Goal: Task Accomplishment & Management: Use online tool/utility

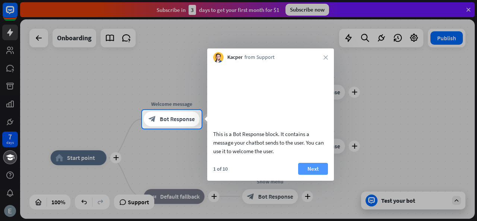
click at [315, 172] on button "Next" at bounding box center [313, 169] width 30 height 12
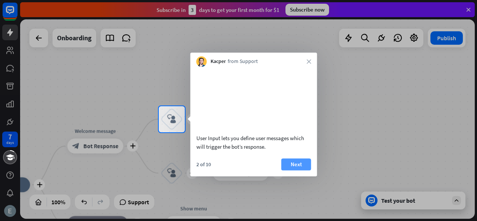
click at [302, 169] on button "Next" at bounding box center [296, 164] width 30 height 12
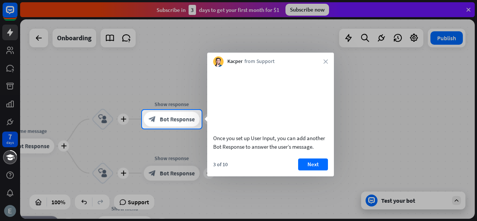
click at [302, 169] on button "Next" at bounding box center [313, 164] width 30 height 12
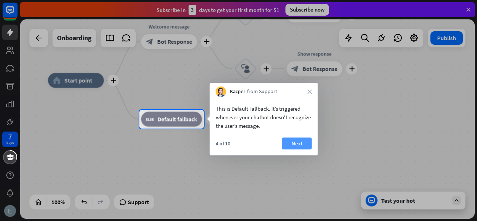
click at [300, 140] on button "Next" at bounding box center [297, 144] width 30 height 12
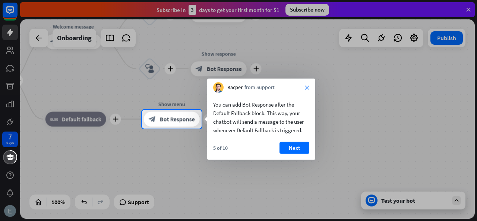
click at [308, 88] on icon "close" at bounding box center [307, 87] width 4 height 4
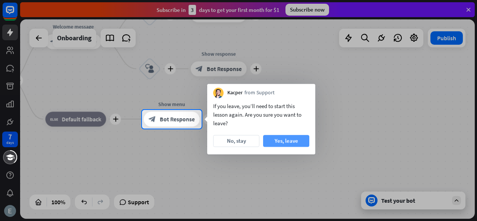
click at [278, 137] on button "Yes, leave" at bounding box center [286, 141] width 46 height 12
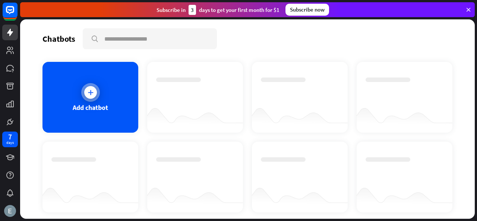
click at [133, 108] on div "Add chatbot" at bounding box center [90, 97] width 96 height 71
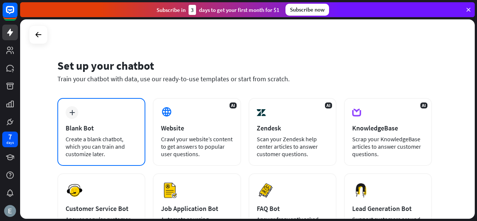
click at [132, 123] on div "plus Blank Bot Create a blank chatbot, which you can train and customize later." at bounding box center [101, 132] width 88 height 68
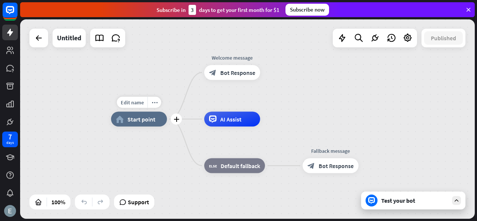
click at [123, 120] on div "home_2 Start point" at bounding box center [139, 119] width 56 height 15
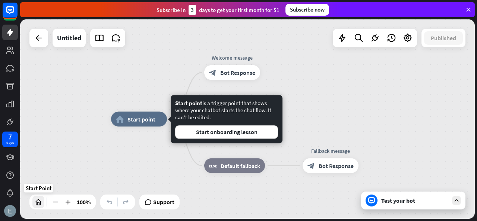
click at [33, 201] on div at bounding box center [38, 202] width 12 height 12
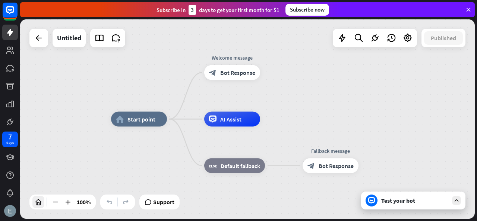
click at [38, 197] on div at bounding box center [38, 202] width 12 height 12
click at [222, 106] on div "Edit name" at bounding box center [225, 102] width 31 height 11
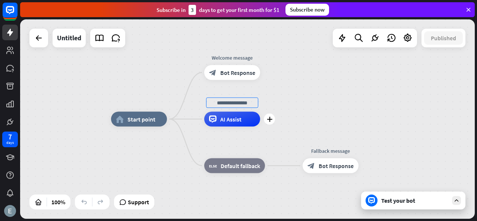
type input "*"
type input "**********"
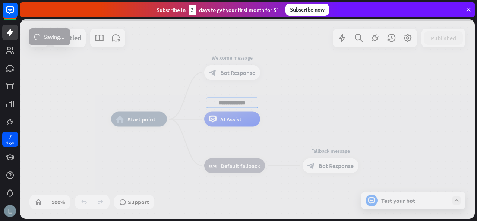
click at [245, 120] on div "**********" at bounding box center [247, 118] width 455 height 199
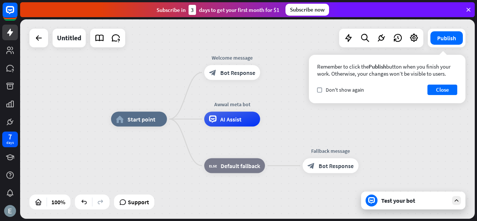
click at [391, 104] on div "home_2 Start point Welcome message block_bot_response Bot Response Awwal meta b…" at bounding box center [247, 118] width 455 height 199
click at [444, 89] on button "Close" at bounding box center [443, 90] width 30 height 10
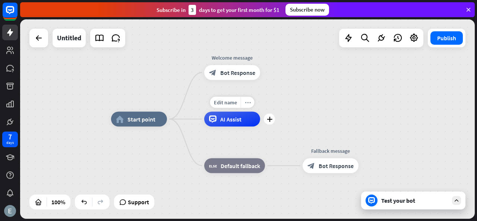
click at [242, 102] on div "more_horiz" at bounding box center [248, 102] width 14 height 11
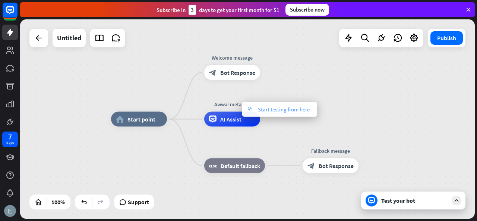
click at [252, 113] on div "chat Start testing from here" at bounding box center [279, 109] width 75 height 15
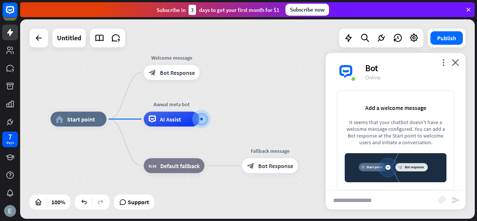
click at [361, 198] on input "text" at bounding box center [382, 200] width 113 height 19
type input "**"
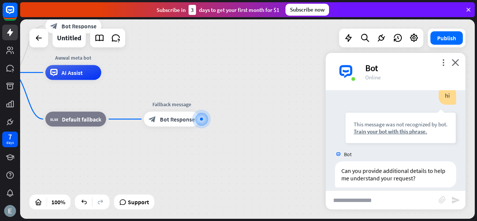
scroll to position [33, 0]
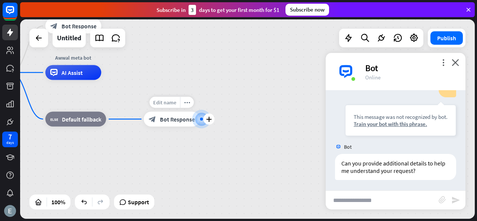
click at [178, 105] on div "Edit name" at bounding box center [164, 102] width 31 height 11
type input "*"
type input "*********"
click at [202, 119] on div at bounding box center [202, 119] width 0 height 0
click at [206, 117] on icon "plus" at bounding box center [209, 119] width 6 height 5
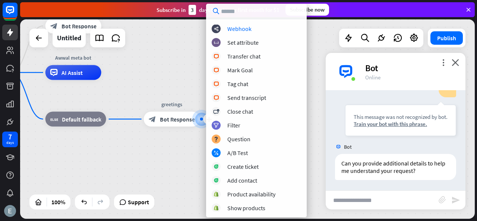
scroll to position [152, 0]
click at [278, 47] on div "block_set_attribute Set attribute" at bounding box center [256, 42] width 89 height 9
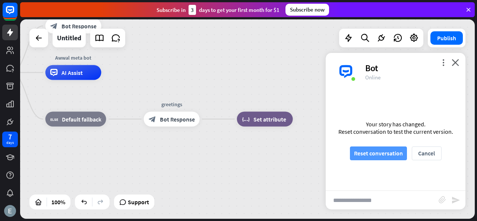
click at [364, 157] on button "Reset conversation" at bounding box center [378, 153] width 57 height 14
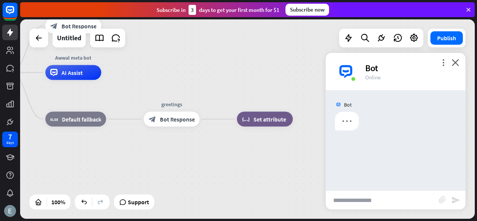
scroll to position [0, 0]
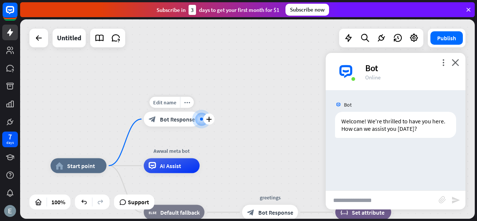
click at [200, 120] on div at bounding box center [201, 119] width 11 height 11
click at [340, 206] on input "text" at bounding box center [382, 200] width 113 height 19
type input "***"
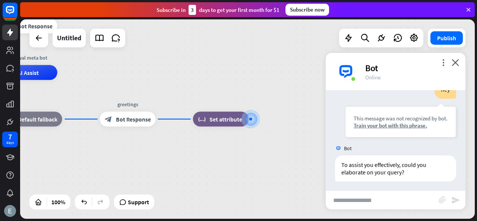
scroll to position [77, 0]
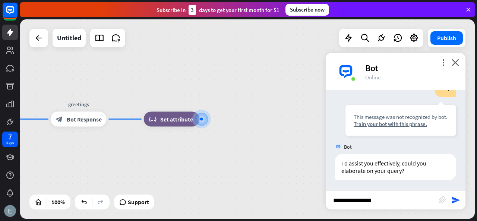
click at [401, 196] on input "**********" at bounding box center [382, 200] width 113 height 19
type input "**********"
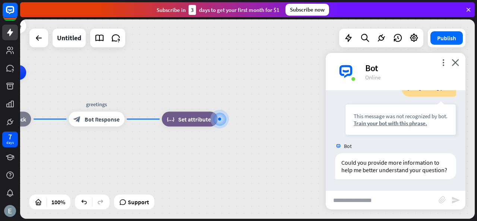
scroll to position [204, 0]
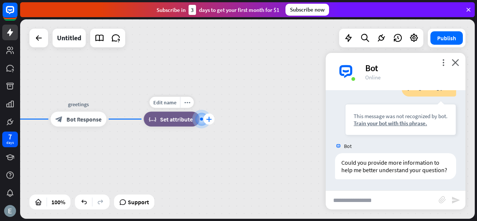
click at [209, 124] on div "plus" at bounding box center [209, 119] width 11 height 11
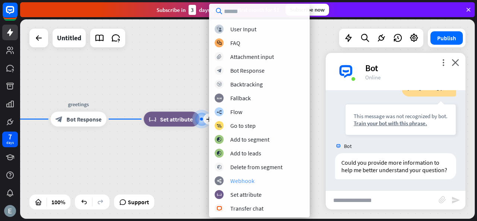
click at [256, 183] on div "webhooks Webhook" at bounding box center [259, 180] width 89 height 9
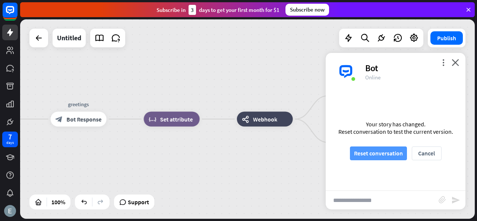
click at [376, 148] on button "Reset conversation" at bounding box center [378, 153] width 57 height 14
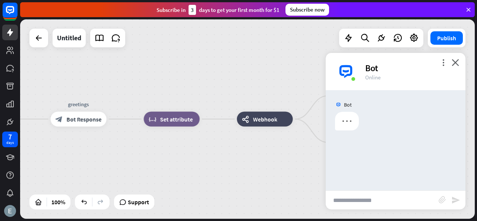
scroll to position [0, 0]
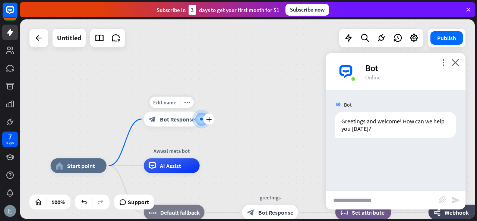
click at [202, 115] on div at bounding box center [201, 119] width 9 height 9
click at [207, 117] on icon "plus" at bounding box center [209, 119] width 6 height 5
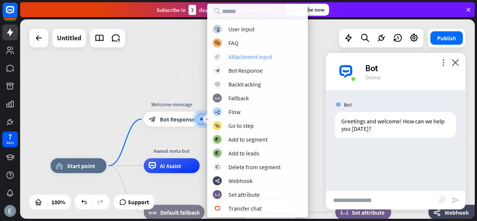
click at [250, 53] on div "Attachment input" at bounding box center [250, 56] width 44 height 7
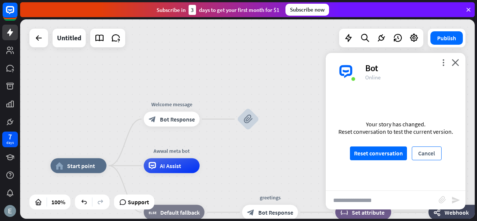
drag, startPoint x: 250, startPoint y: 53, endPoint x: 416, endPoint y: 151, distance: 192.0
click at [416, 151] on div "home_2 Start point Welcome message block_bot_response Bot Response block_attach…" at bounding box center [247, 118] width 455 height 199
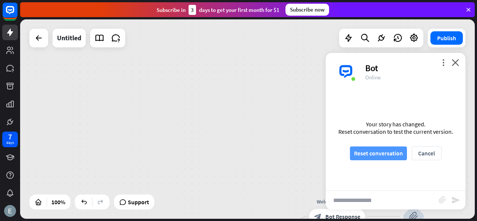
click at [391, 152] on button "Reset conversation" at bounding box center [378, 153] width 57 height 14
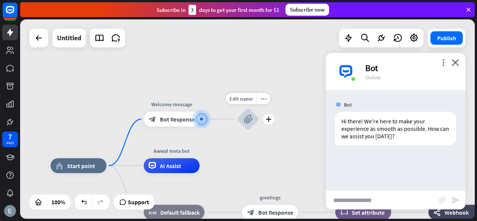
click at [254, 116] on div "block_attachment" at bounding box center [248, 119] width 22 height 22
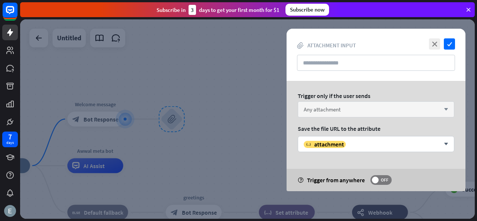
click at [349, 102] on div "Any attachment arrow_down" at bounding box center [376, 109] width 157 height 16
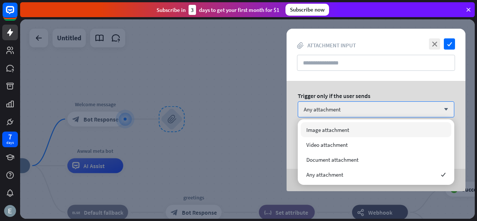
click at [174, 113] on div at bounding box center [247, 118] width 455 height 199
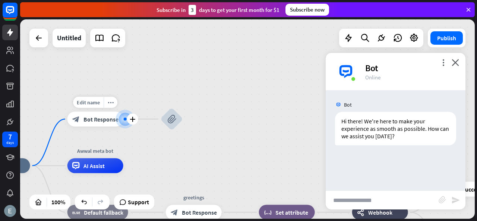
click at [125, 116] on div at bounding box center [125, 118] width 7 height 7
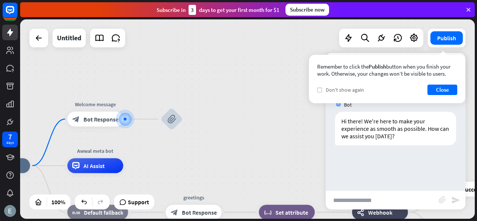
click at [318, 91] on label "check" at bounding box center [319, 90] width 5 height 5
click at [316, 89] on div "Remember to click the Publish button when you finish your work. Otherwise, your…" at bounding box center [387, 79] width 157 height 48
click at [320, 87] on div "check Don't show again" at bounding box center [340, 89] width 47 height 7
click at [446, 92] on button "Close" at bounding box center [443, 90] width 30 height 10
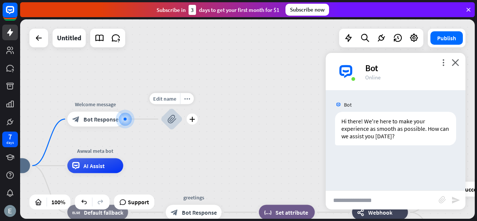
click at [179, 114] on div "block_attachment" at bounding box center [172, 119] width 22 height 22
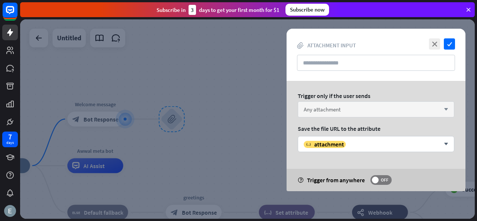
click at [310, 105] on div "Any attachment arrow_down" at bounding box center [376, 109] width 157 height 16
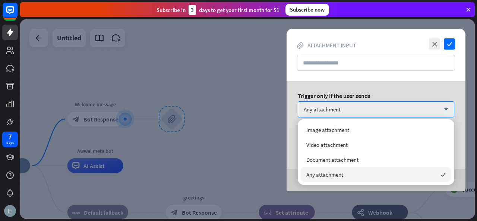
click at [330, 178] on div "Any attachment checked" at bounding box center [376, 174] width 151 height 15
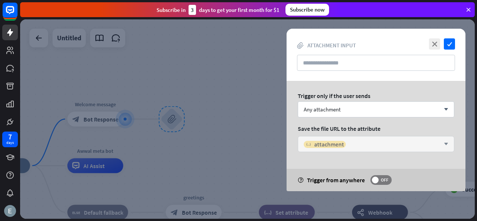
click at [338, 142] on span "attachment" at bounding box center [329, 144] width 30 height 7
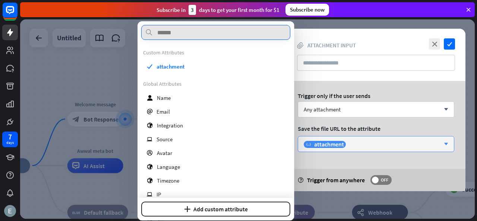
paste input "**********"
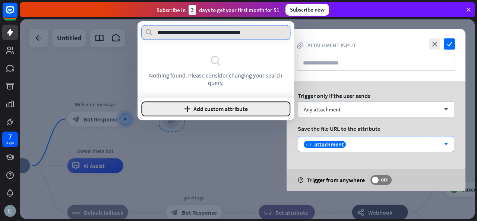
type input "**********"
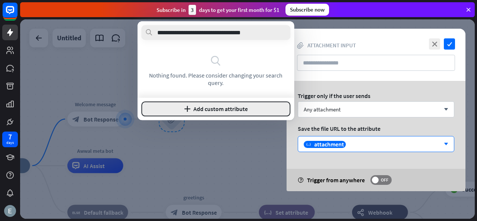
click at [220, 115] on button "plus Add custom attribute" at bounding box center [215, 108] width 149 height 15
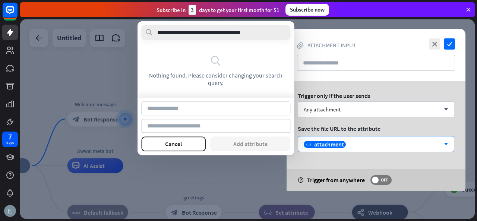
click at [220, 115] on input at bounding box center [215, 108] width 149 height 14
click at [211, 114] on input at bounding box center [215, 108] width 149 height 14
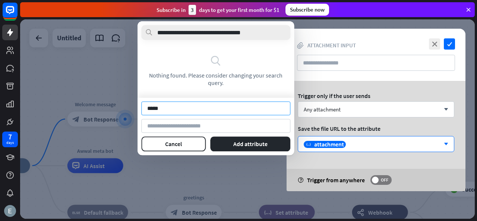
type input "*****"
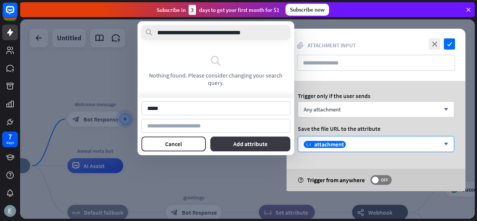
click at [220, 146] on button "Add attribute" at bounding box center [250, 143] width 81 height 15
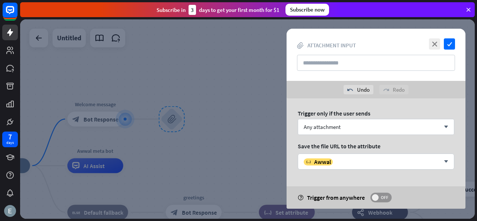
click at [384, 198] on span "OFF" at bounding box center [385, 198] width 12 height 6
click at [452, 42] on icon "check" at bounding box center [449, 43] width 11 height 11
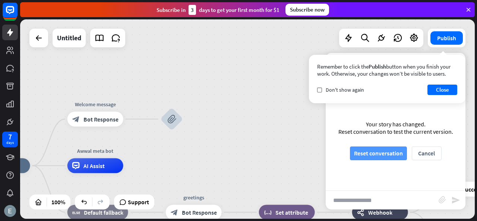
click at [386, 149] on button "Reset conversation" at bounding box center [378, 153] width 57 height 14
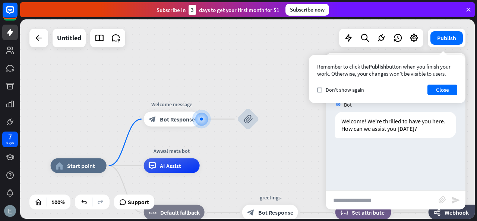
click at [368, 197] on input "text" at bounding box center [382, 200] width 113 height 19
type input "**"
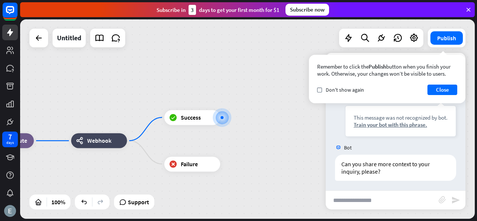
scroll to position [77, 0]
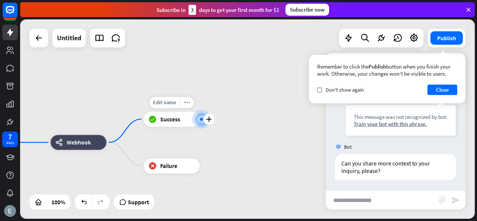
click at [205, 124] on div at bounding box center [201, 119] width 18 height 18
click at [199, 122] on div at bounding box center [202, 119] width 8 height 8
click at [164, 119] on span "Success" at bounding box center [170, 119] width 20 height 7
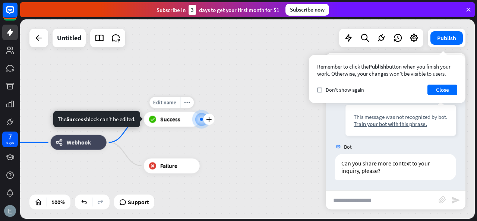
click at [154, 123] on div "block_success Success" at bounding box center [172, 119] width 56 height 15
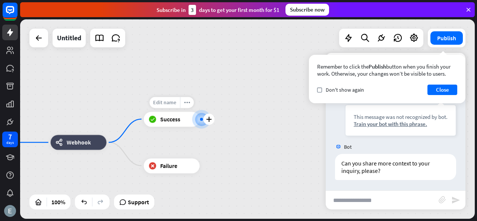
click at [161, 104] on span "Edit name" at bounding box center [164, 102] width 23 height 7
type input "**********"
click at [136, 202] on span "Support" at bounding box center [138, 202] width 21 height 12
click at [69, 143] on span "Webhook" at bounding box center [79, 142] width 24 height 7
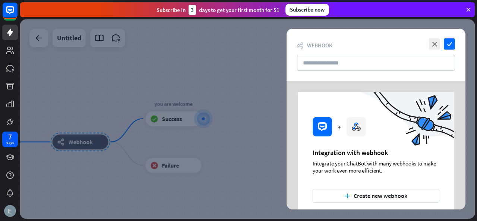
click at [69, 143] on div at bounding box center [247, 118] width 455 height 199
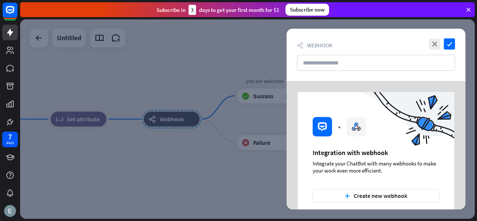
click at [111, 122] on div at bounding box center [247, 118] width 455 height 199
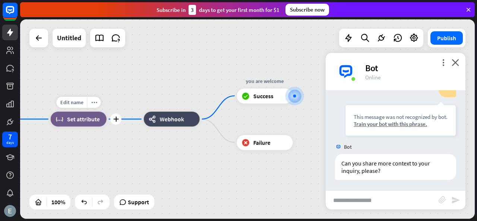
click at [111, 122] on div "plus" at bounding box center [115, 119] width 11 height 11
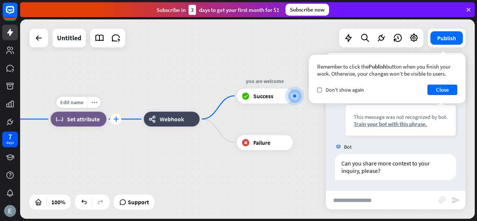
click at [113, 119] on icon "plus" at bounding box center [116, 119] width 6 height 5
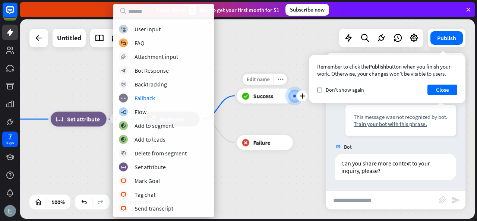
click at [237, 88] on div "Edit name more_horiz plus block_success Success" at bounding box center [265, 95] width 56 height 15
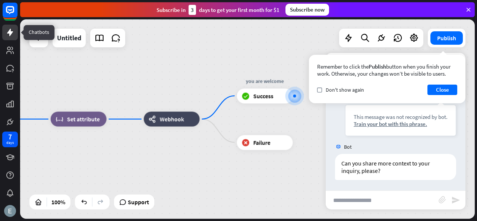
click at [4, 33] on link at bounding box center [10, 33] width 16 height 16
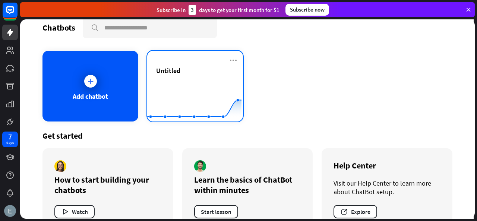
scroll to position [13, 0]
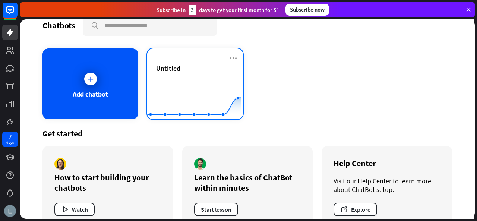
click at [158, 90] on rect at bounding box center [194, 101] width 94 height 47
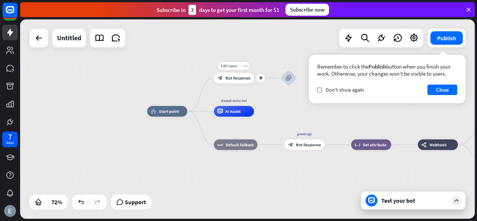
click at [240, 83] on div "Edit name more_horiz plus block_bot_response Bot Response" at bounding box center [234, 78] width 40 height 11
click at [13, 32] on icon at bounding box center [10, 32] width 9 height 9
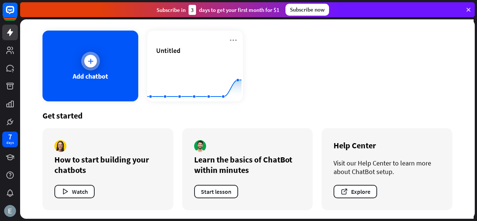
scroll to position [31, 0]
click at [78, 189] on button "Watch" at bounding box center [74, 191] width 40 height 13
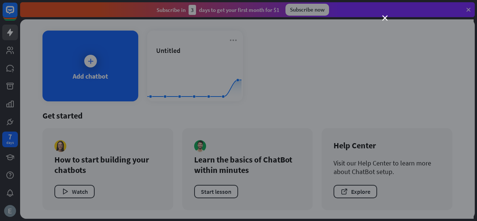
click at [77, 88] on div "close" at bounding box center [238, 110] width 477 height 221
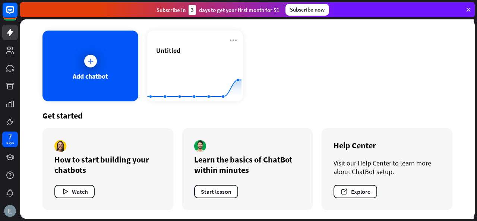
click at [77, 88] on div "Add chatbot" at bounding box center [90, 66] width 96 height 71
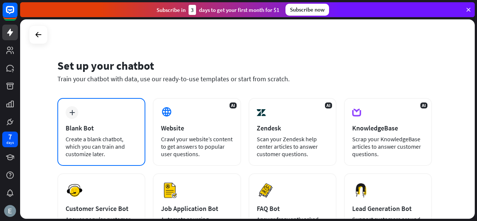
click at [69, 134] on div "plus Blank Bot Create a blank chatbot, which you can train and customize later." at bounding box center [101, 132] width 88 height 68
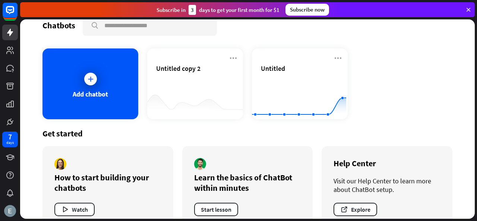
scroll to position [22, 0]
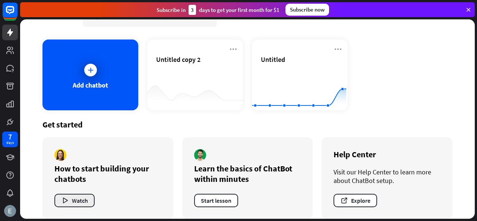
click at [57, 201] on button "Watch" at bounding box center [74, 200] width 40 height 13
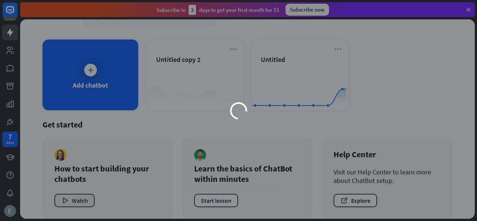
click at [57, 201] on div "loader" at bounding box center [238, 110] width 477 height 221
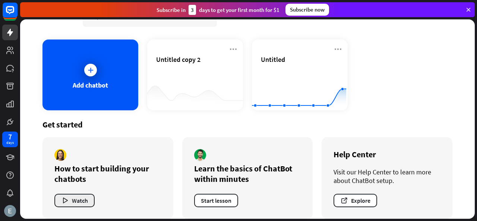
click at [57, 201] on button "Watch" at bounding box center [74, 200] width 40 height 13
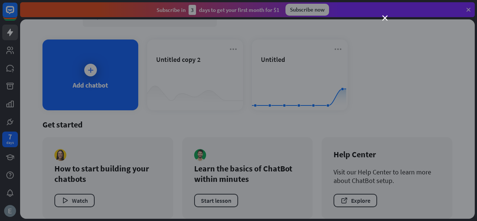
click at [85, 156] on div "close" at bounding box center [238, 110] width 477 height 221
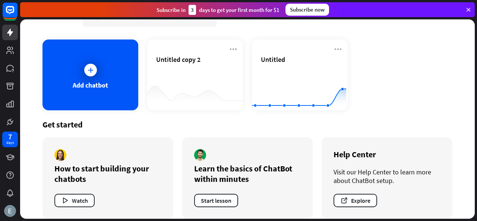
drag, startPoint x: 46, startPoint y: 167, endPoint x: 183, endPoint y: 174, distance: 137.7
click at [183, 174] on div "How to start building your chatbots Watch Learn the basics of ChatBot within mi…" at bounding box center [247, 178] width 410 height 82
click at [153, 173] on div "How to start building your chatbots" at bounding box center [107, 173] width 107 height 21
drag, startPoint x: 95, startPoint y: 176, endPoint x: 46, endPoint y: 172, distance: 48.6
click at [46, 172] on div "How to start building your chatbots Watch" at bounding box center [107, 178] width 131 height 82
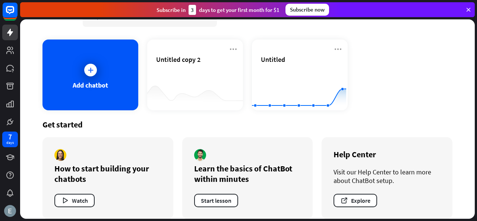
copy div "How to start building your chatbots"
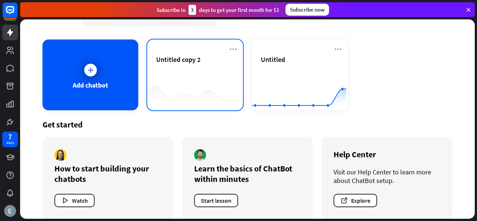
click at [168, 60] on span "Untitled copy 2" at bounding box center [178, 59] width 44 height 9
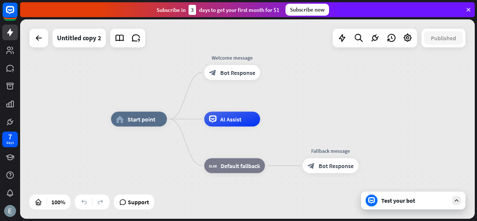
click at [40, 47] on div "home_2 Start point Welcome message block_bot_response Bot Response AI Assist bl…" at bounding box center [247, 118] width 455 height 199
click at [38, 43] on div at bounding box center [38, 38] width 15 height 15
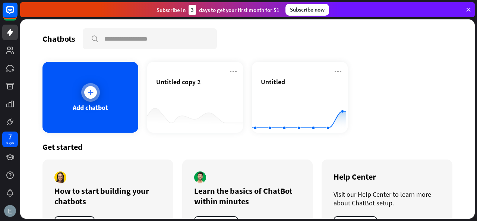
click at [85, 82] on div "Add chatbot" at bounding box center [90, 97] width 96 height 71
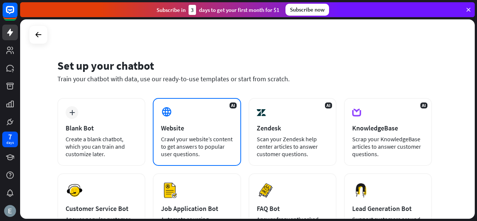
click at [167, 120] on div "AI Website Crawl your website’s content to get answers to popular user question…" at bounding box center [197, 132] width 88 height 68
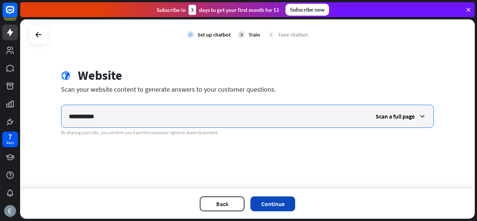
type input "**********"
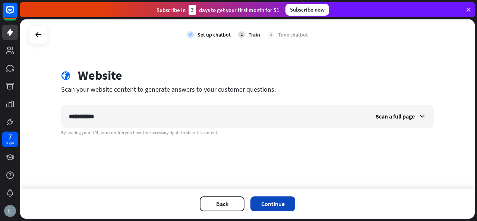
click at [271, 203] on button "Continue" at bounding box center [272, 203] width 45 height 15
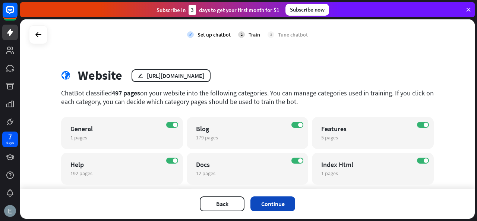
click at [262, 203] on button "Continue" at bounding box center [272, 203] width 45 height 15
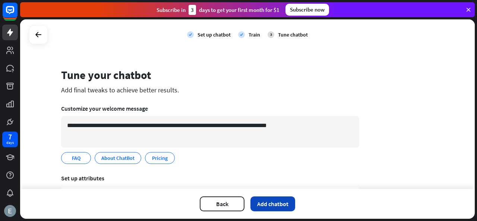
click at [275, 206] on button "Add chatbot" at bounding box center [272, 203] width 45 height 15
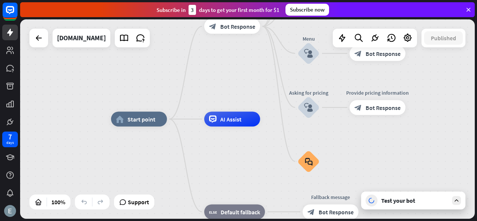
click at [45, 47] on div at bounding box center [38, 38] width 19 height 19
click at [43, 44] on div at bounding box center [38, 38] width 15 height 15
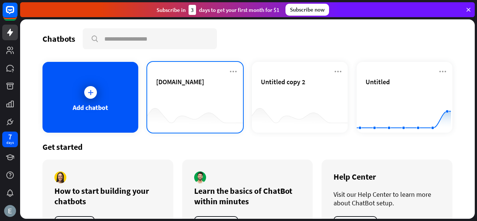
click at [148, 88] on div "[DOMAIN_NAME]" at bounding box center [195, 97] width 96 height 71
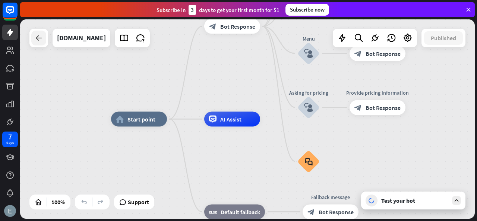
click at [42, 35] on icon at bounding box center [38, 38] width 9 height 9
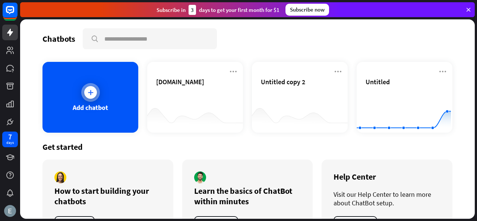
click at [73, 84] on div "Add chatbot" at bounding box center [90, 97] width 96 height 71
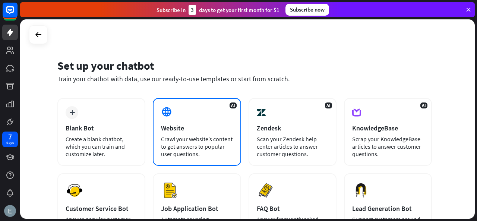
click at [179, 133] on div "AI Website Crawl your website’s content to get answers to popular user question…" at bounding box center [197, 132] width 88 height 68
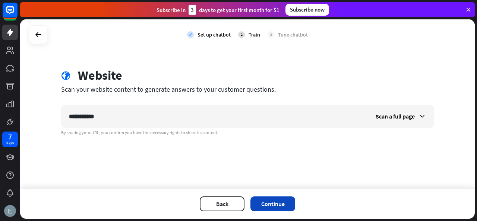
type input "**********"
click at [267, 210] on button "Continue" at bounding box center [272, 203] width 45 height 15
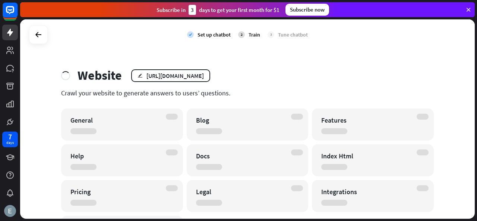
drag, startPoint x: 306, startPoint y: 123, endPoint x: 303, endPoint y: 138, distance: 15.6
click at [303, 138] on div "General Blog Features Help Docs Index Html Pricing Legal Integrations Chatbot T…" at bounding box center [247, 177] width 373 height 139
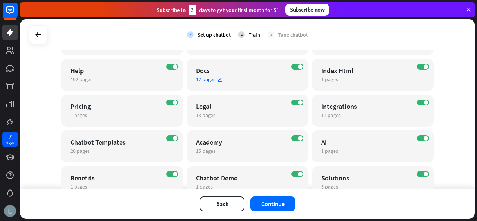
scroll to position [94, 0]
click at [295, 174] on label "ON" at bounding box center [297, 174] width 12 height 6
click at [291, 98] on div "ON Legal 13 pages edit" at bounding box center [248, 111] width 122 height 32
click at [73, 38] on div "close Train the bot with pages from the “Legal” category There are 13 pages in …" at bounding box center [238, 110] width 477 height 221
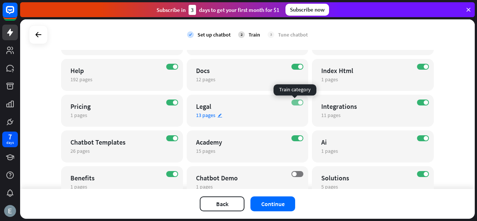
click at [291, 101] on label "ON" at bounding box center [297, 103] width 12 height 6
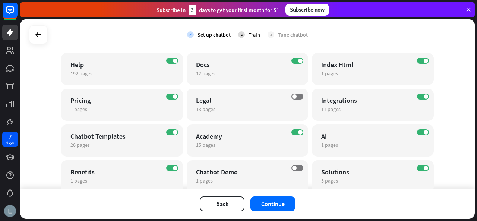
scroll to position [98, 0]
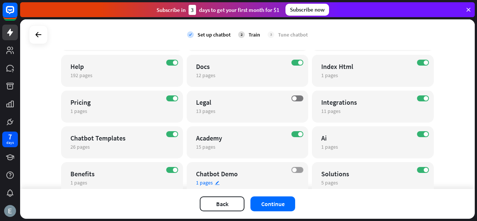
click at [297, 170] on label "OFF" at bounding box center [297, 170] width 12 height 6
click at [294, 98] on label "OFF" at bounding box center [297, 98] width 12 height 6
click at [270, 208] on button "Continue" at bounding box center [272, 203] width 45 height 15
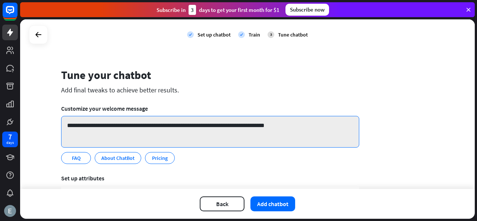
click at [124, 136] on textarea "**********" at bounding box center [210, 132] width 298 height 32
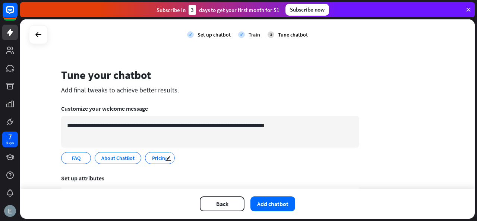
click at [158, 155] on span "Pricing" at bounding box center [159, 158] width 17 height 8
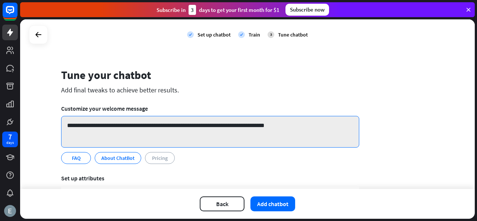
click at [165, 123] on textarea "**********" at bounding box center [210, 132] width 298 height 32
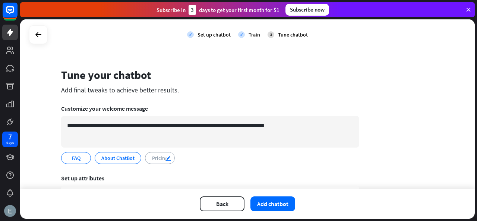
click at [165, 154] on div "edit" at bounding box center [169, 157] width 9 height 10
click at [174, 155] on div "FAQ edit About ChatBot edit Pricing.. ******* edit" at bounding box center [210, 158] width 298 height 12
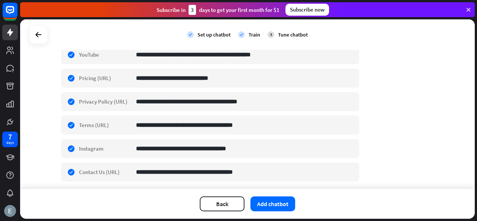
scroll to position [326, 0]
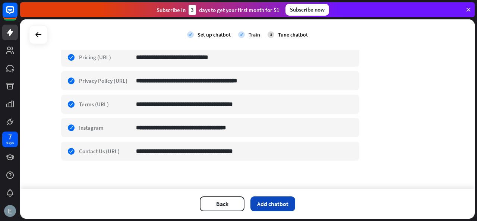
click at [262, 199] on button "Add chatbot" at bounding box center [272, 203] width 45 height 15
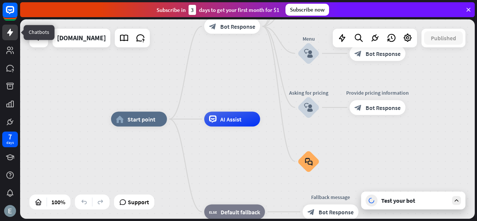
click at [6, 26] on link at bounding box center [10, 33] width 16 height 16
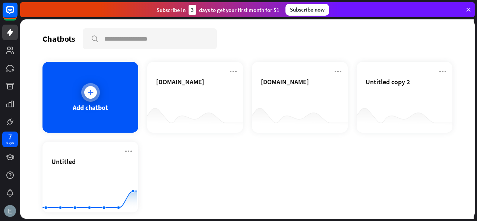
click at [70, 103] on div "Add chatbot" at bounding box center [90, 97] width 96 height 71
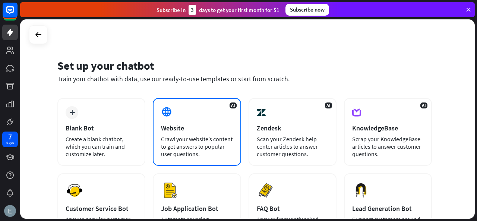
click at [172, 134] on div "AI Website Crawl your website’s content to get answers to popular user question…" at bounding box center [197, 132] width 88 height 68
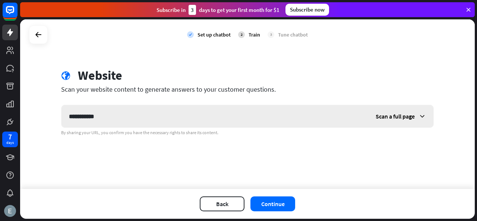
type input "**********"
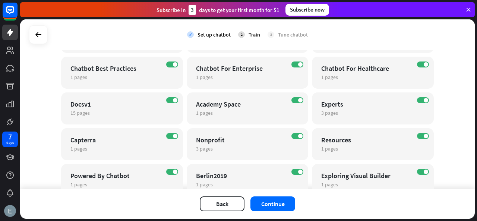
scroll to position [240, 0]
click at [286, 208] on button "Continue" at bounding box center [272, 203] width 45 height 15
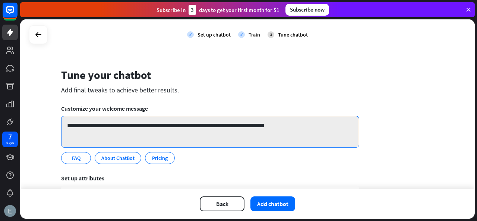
click at [216, 135] on textarea "**********" at bounding box center [210, 132] width 298 height 32
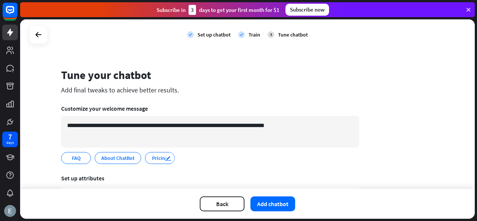
click at [165, 155] on icon "edit" at bounding box center [168, 158] width 6 height 6
click at [165, 155] on input "*******" at bounding box center [161, 158] width 20 height 7
click at [173, 158] on div "FAQ edit About ChatBot edit Pricing edit" at bounding box center [210, 158] width 298 height 12
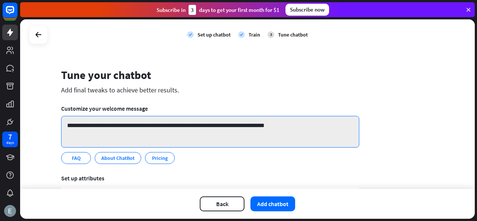
click at [189, 134] on textarea "**********" at bounding box center [210, 132] width 298 height 32
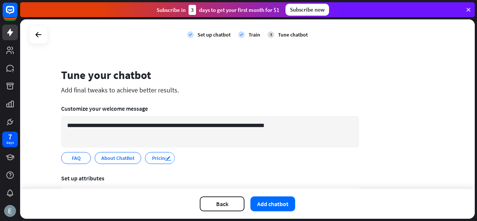
click at [166, 159] on icon "edit" at bounding box center [168, 158] width 6 height 6
click at [166, 159] on div "edit" at bounding box center [169, 157] width 9 height 10
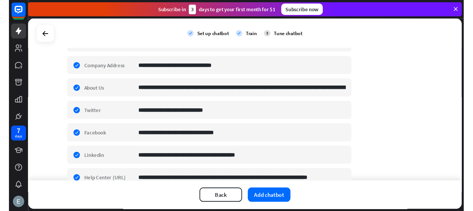
scroll to position [150, 0]
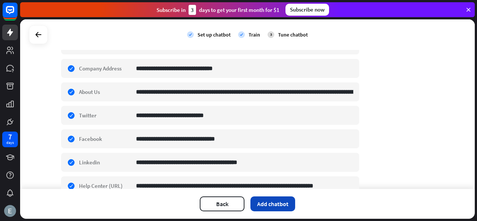
click at [266, 198] on button "Add chatbot" at bounding box center [272, 203] width 45 height 15
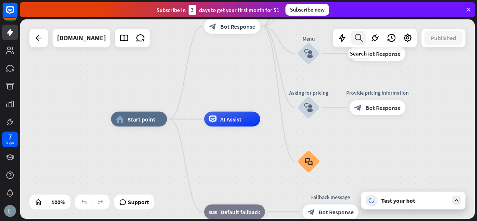
click at [360, 40] on icon at bounding box center [359, 38] width 10 height 10
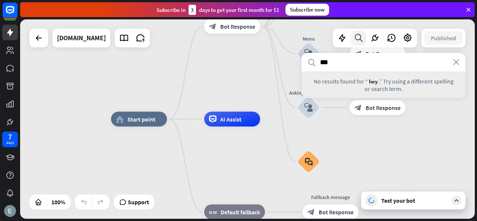
type input "***"
click at [456, 63] on icon "close" at bounding box center [456, 62] width 6 height 6
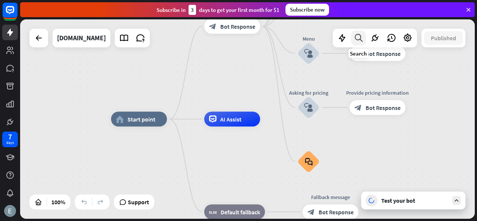
click at [362, 40] on icon at bounding box center [359, 38] width 10 height 10
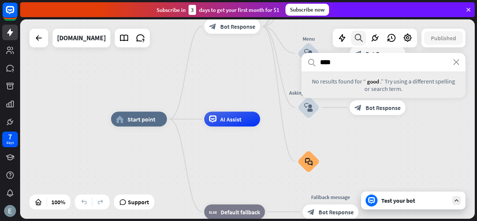
type input "****"
click at [458, 64] on icon "close" at bounding box center [456, 62] width 6 height 6
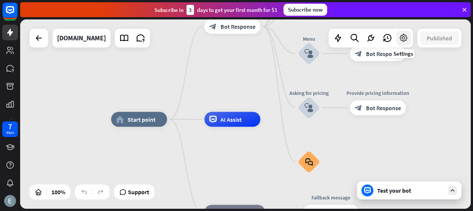
click at [407, 37] on icon at bounding box center [403, 38] width 10 height 10
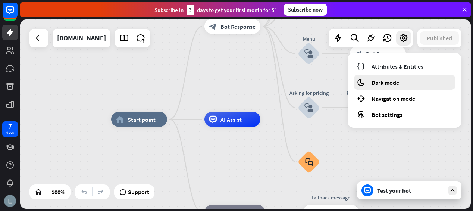
click at [388, 76] on div "moon Dark mode" at bounding box center [404, 82] width 102 height 15
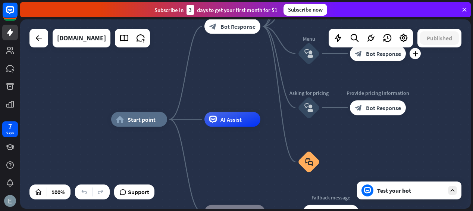
click at [394, 56] on span "Bot Response" at bounding box center [383, 53] width 35 height 7
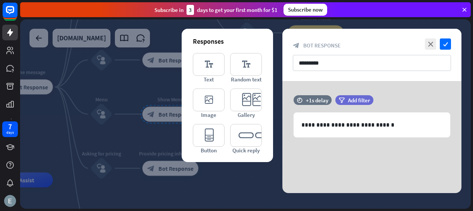
click at [99, 32] on div at bounding box center [245, 113] width 450 height 189
